Goal: Book appointment/travel/reservation

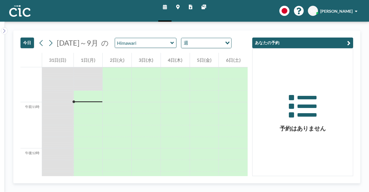
scroll to position [484, 0]
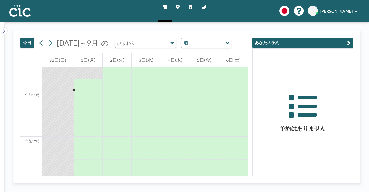
click at [153, 43] on input "text" at bounding box center [142, 43] width 55 height 10
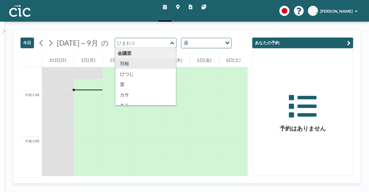
type input "Hane"
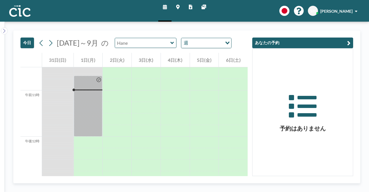
click at [163, 41] on input "text" at bounding box center [142, 43] width 55 height 10
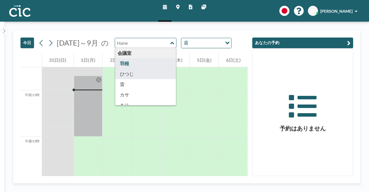
type input "Hitsuji"
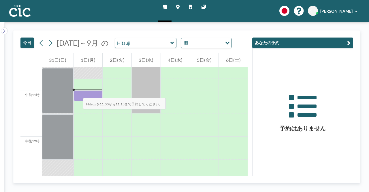
click at [77, 92] on div at bounding box center [88, 95] width 29 height 11
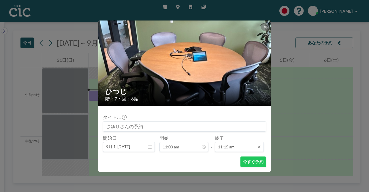
scroll to position [0, 0]
click at [226, 147] on input "11:15 am" at bounding box center [239, 147] width 49 height 10
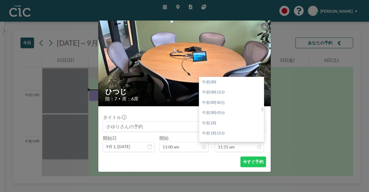
scroll to position [462, 0]
click at [218, 133] on font "午後12時30分" at bounding box center [214, 133] width 25 height 5
type input "12:30 pm"
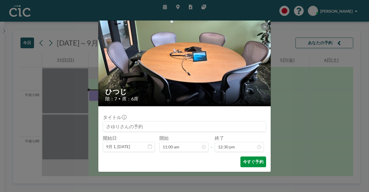
click at [249, 159] on font "今すぐ予約" at bounding box center [253, 161] width 20 height 5
